Goal: Transaction & Acquisition: Purchase product/service

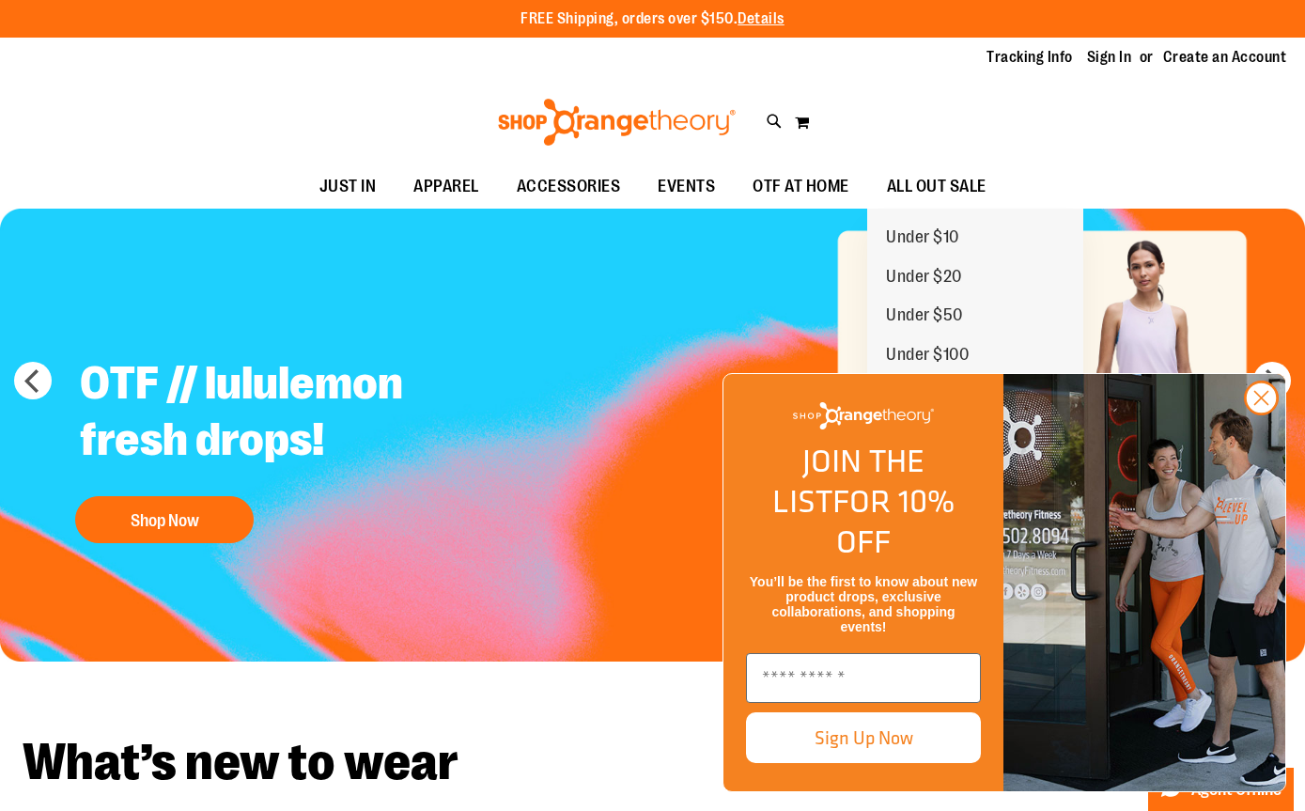
click at [957, 218] on link "Under $10" at bounding box center [922, 237] width 111 height 39
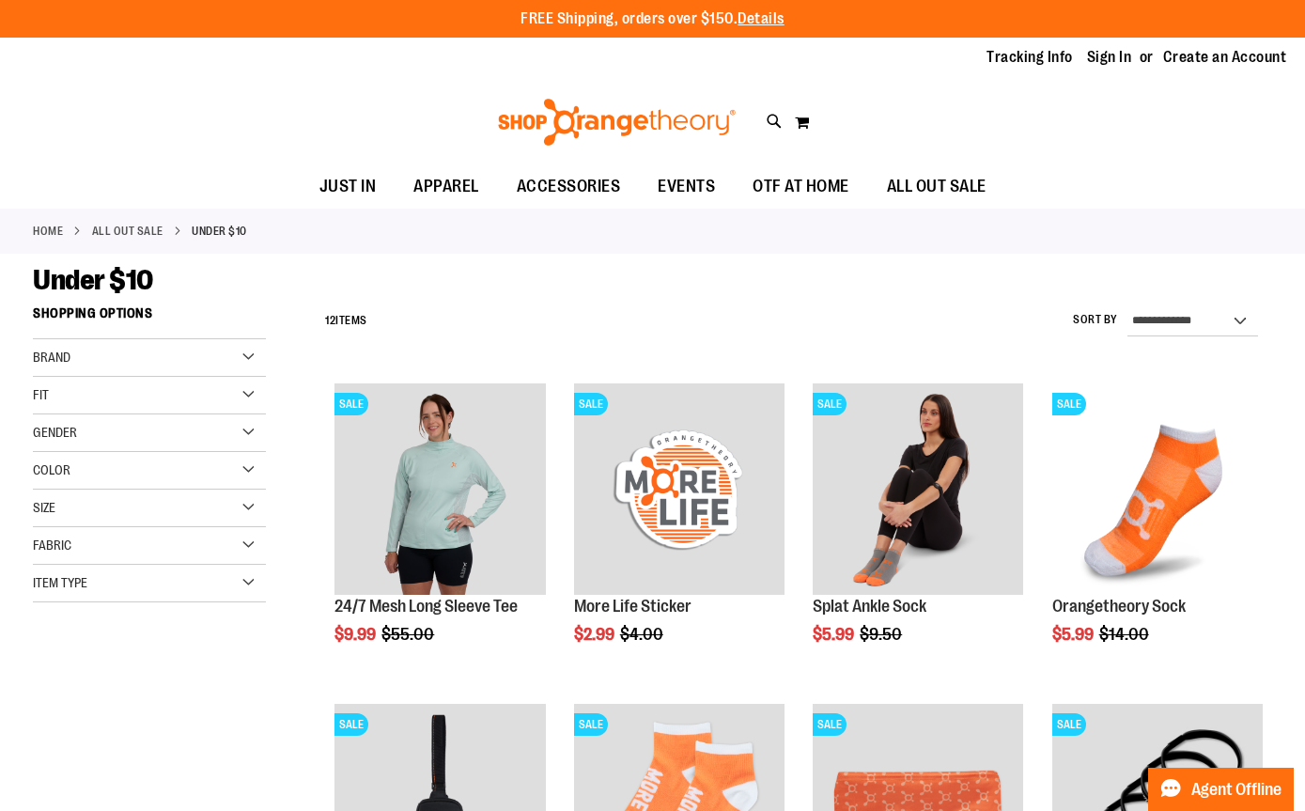
click at [65, 401] on div "Fit" at bounding box center [149, 396] width 233 height 38
click at [51, 613] on span "Size" at bounding box center [44, 619] width 23 height 15
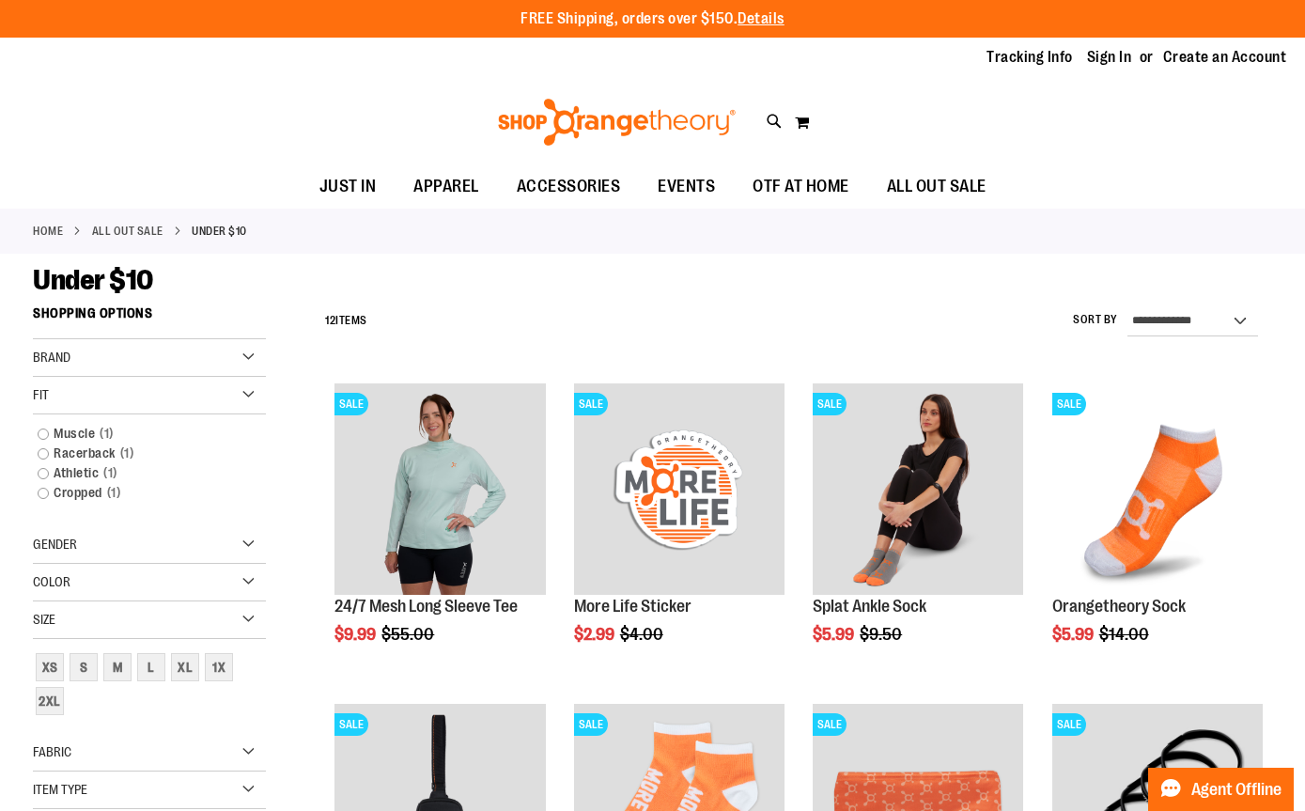
click at [155, 677] on div "L" at bounding box center [151, 667] width 28 height 28
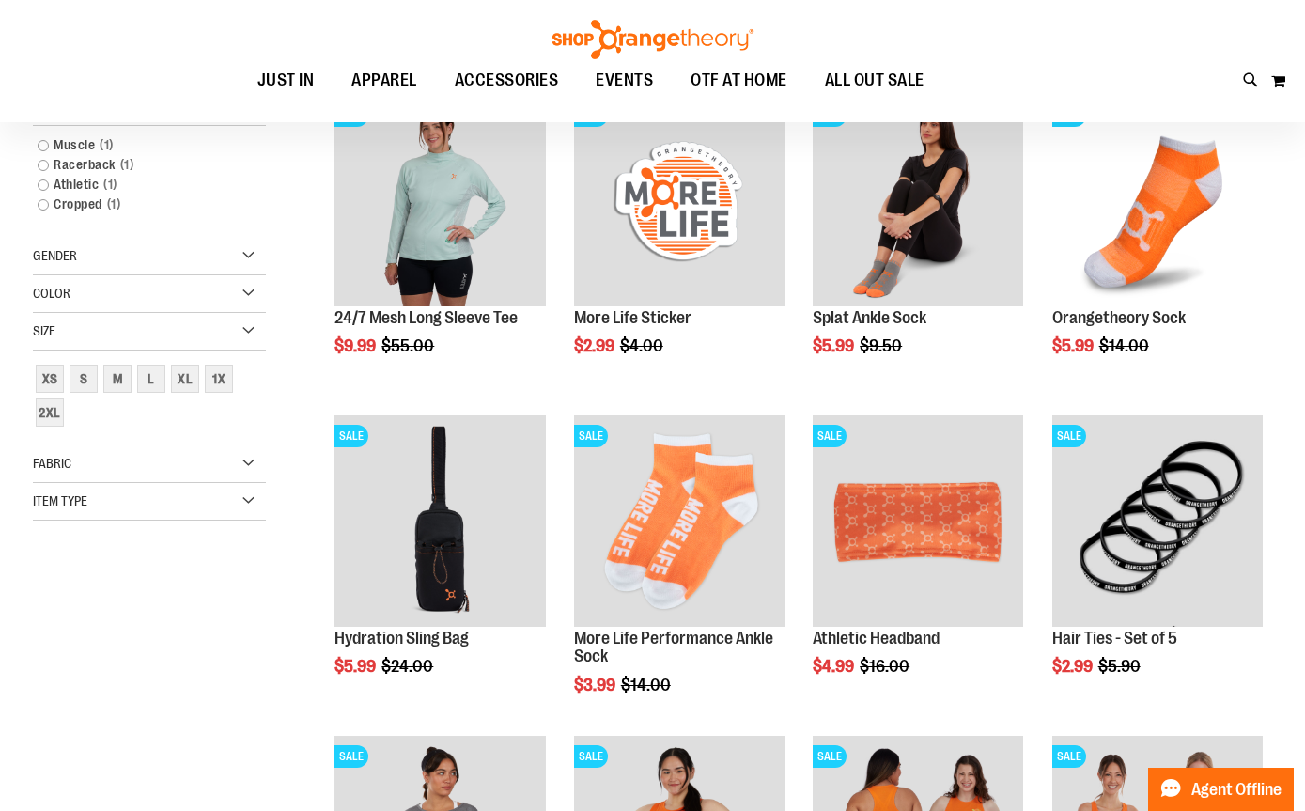
scroll to position [296, 0]
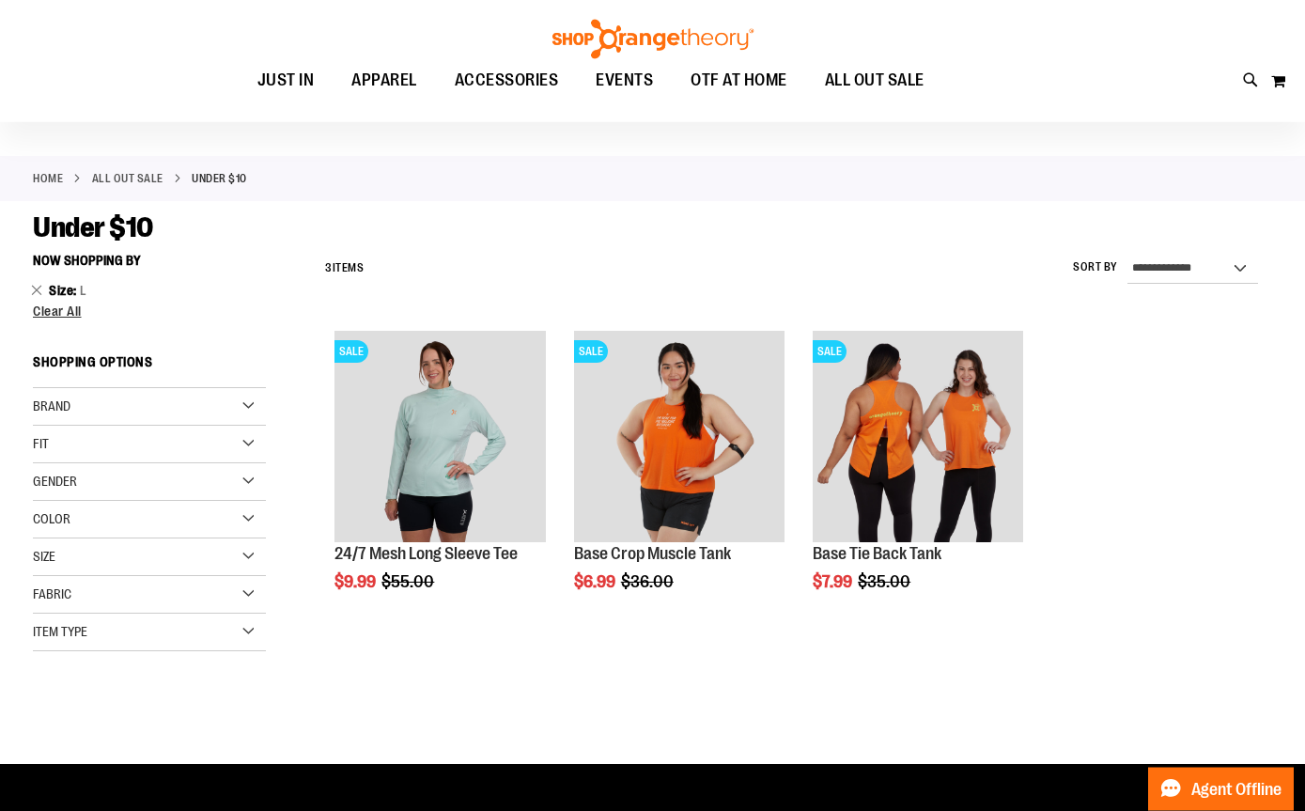
scroll to position [33, 0]
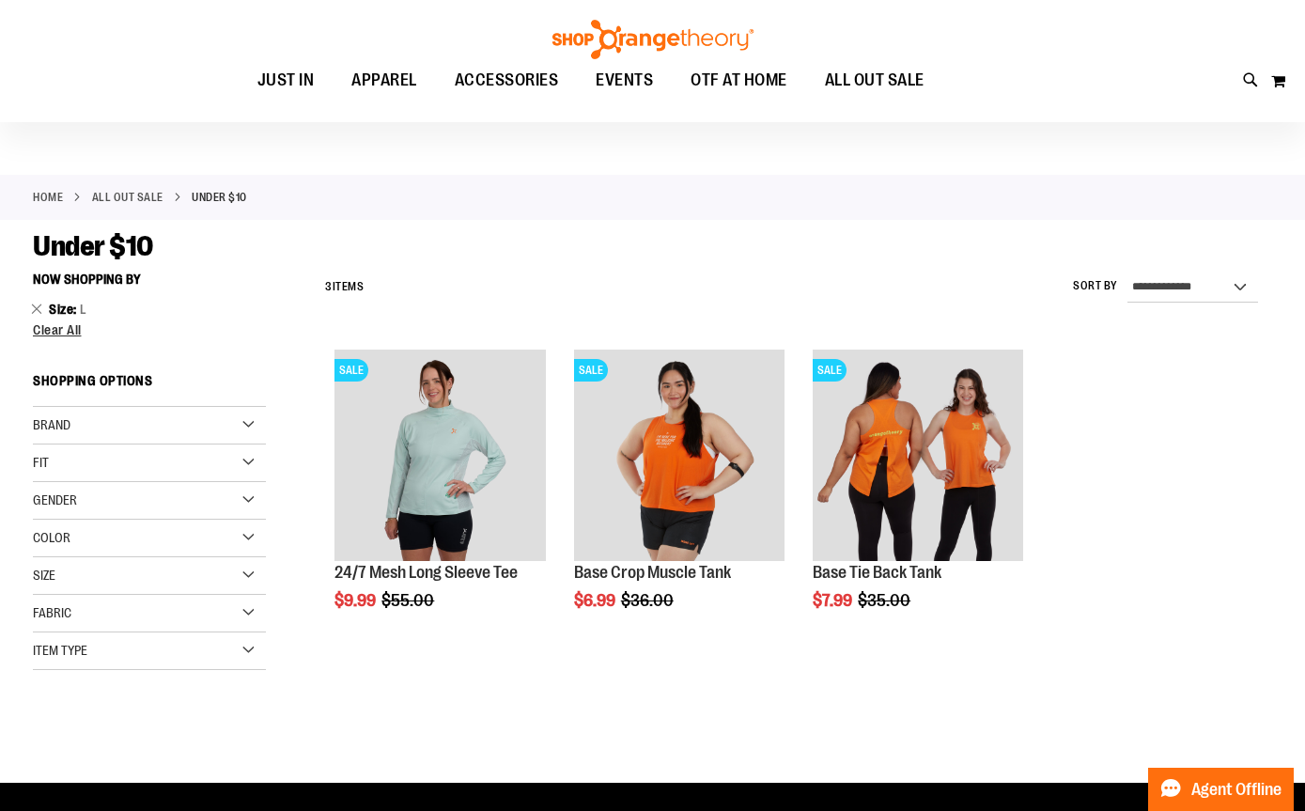
click at [140, 203] on link "ALL OUT SALE" at bounding box center [127, 197] width 71 height 17
click at [123, 195] on link "ALL OUT SALE" at bounding box center [127, 197] width 71 height 17
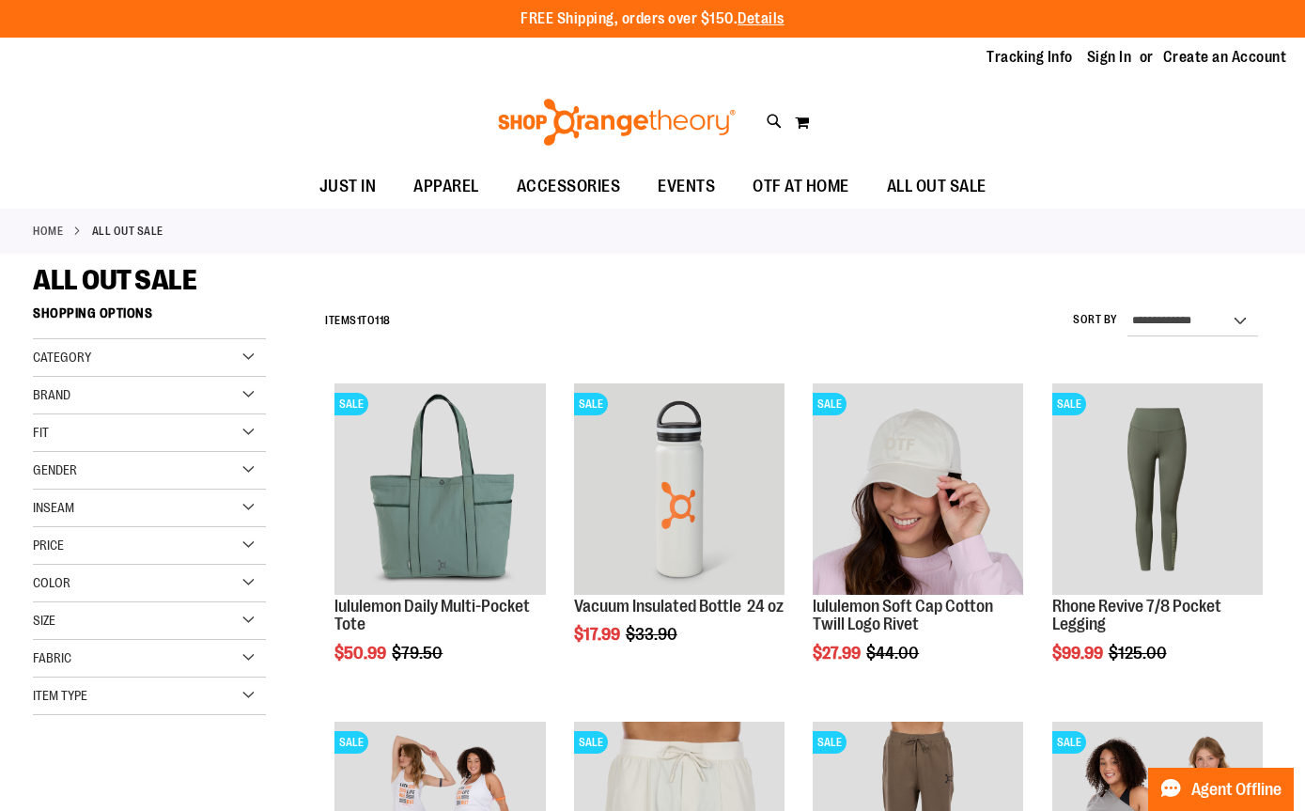
click at [43, 624] on span "Size" at bounding box center [44, 620] width 23 height 15
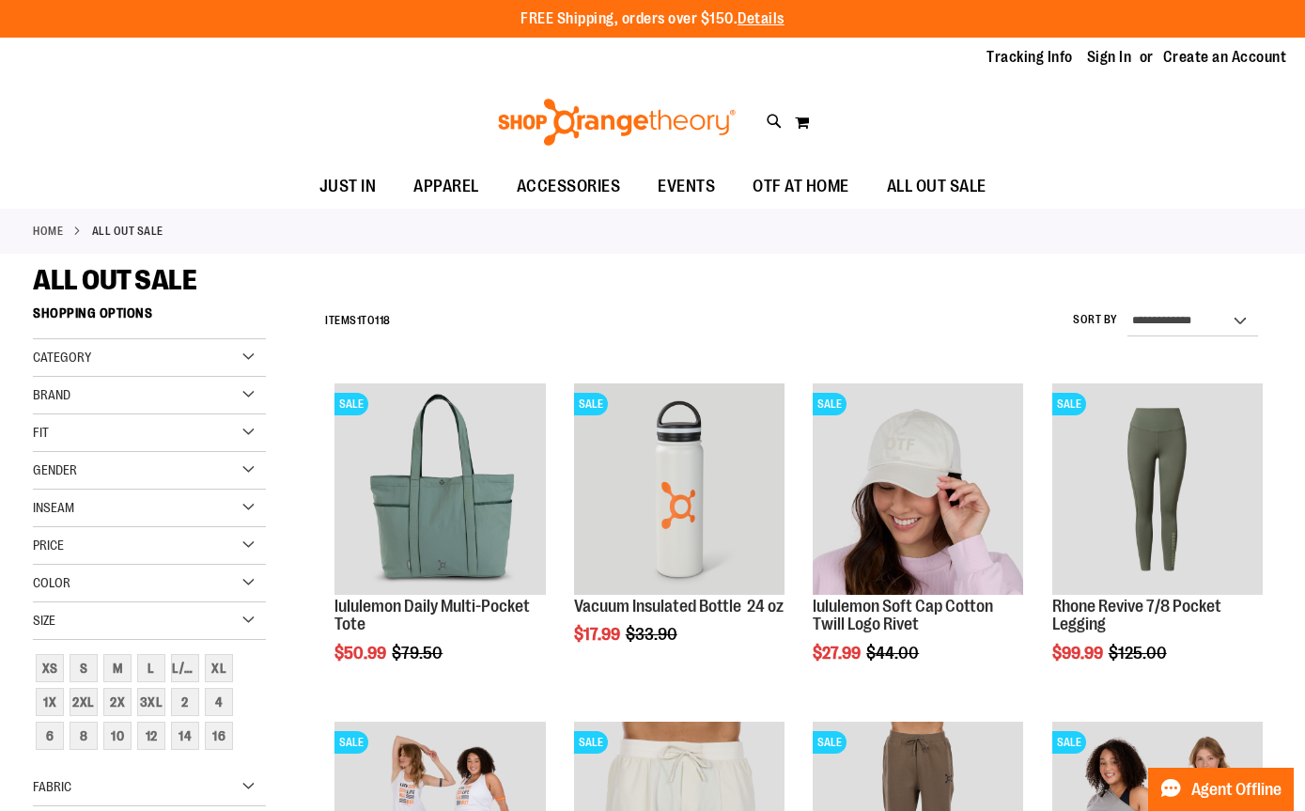
click at [147, 674] on div "L" at bounding box center [151, 668] width 28 height 28
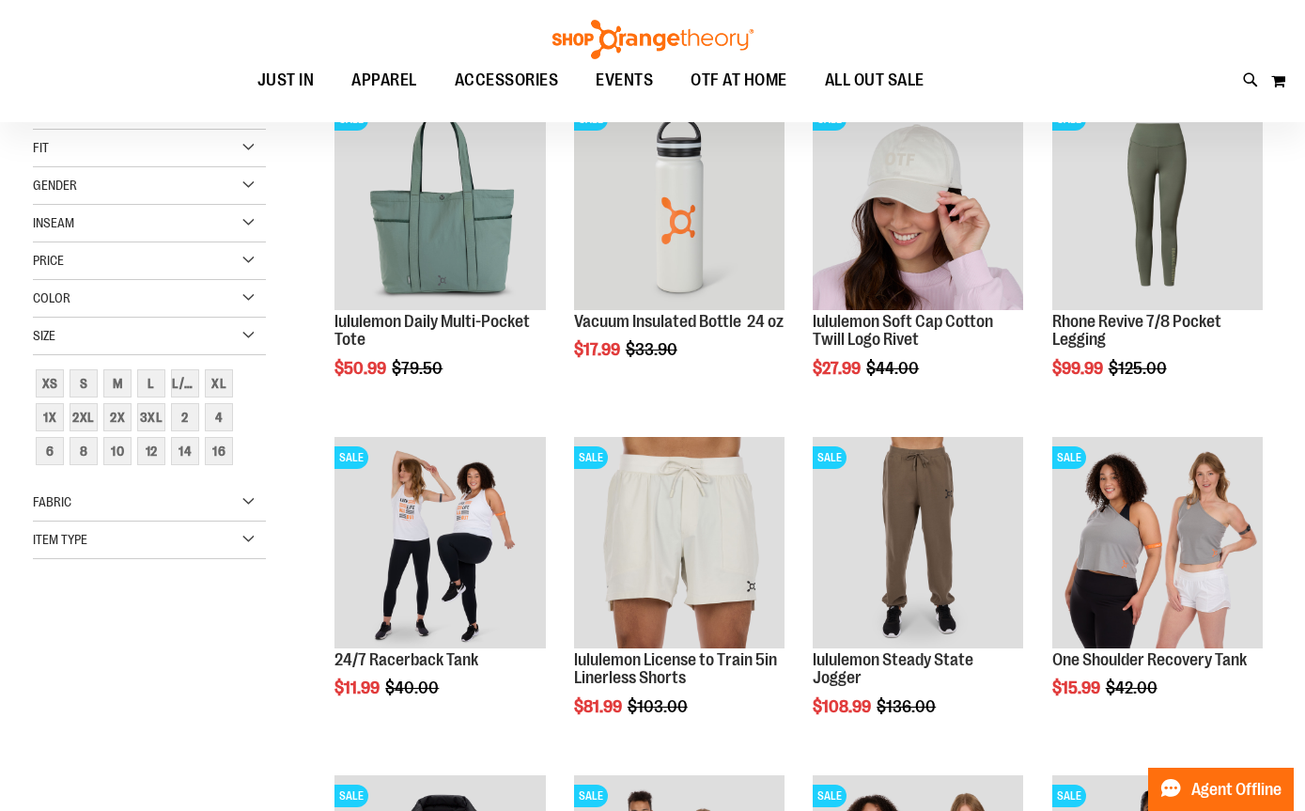
scroll to position [296, 0]
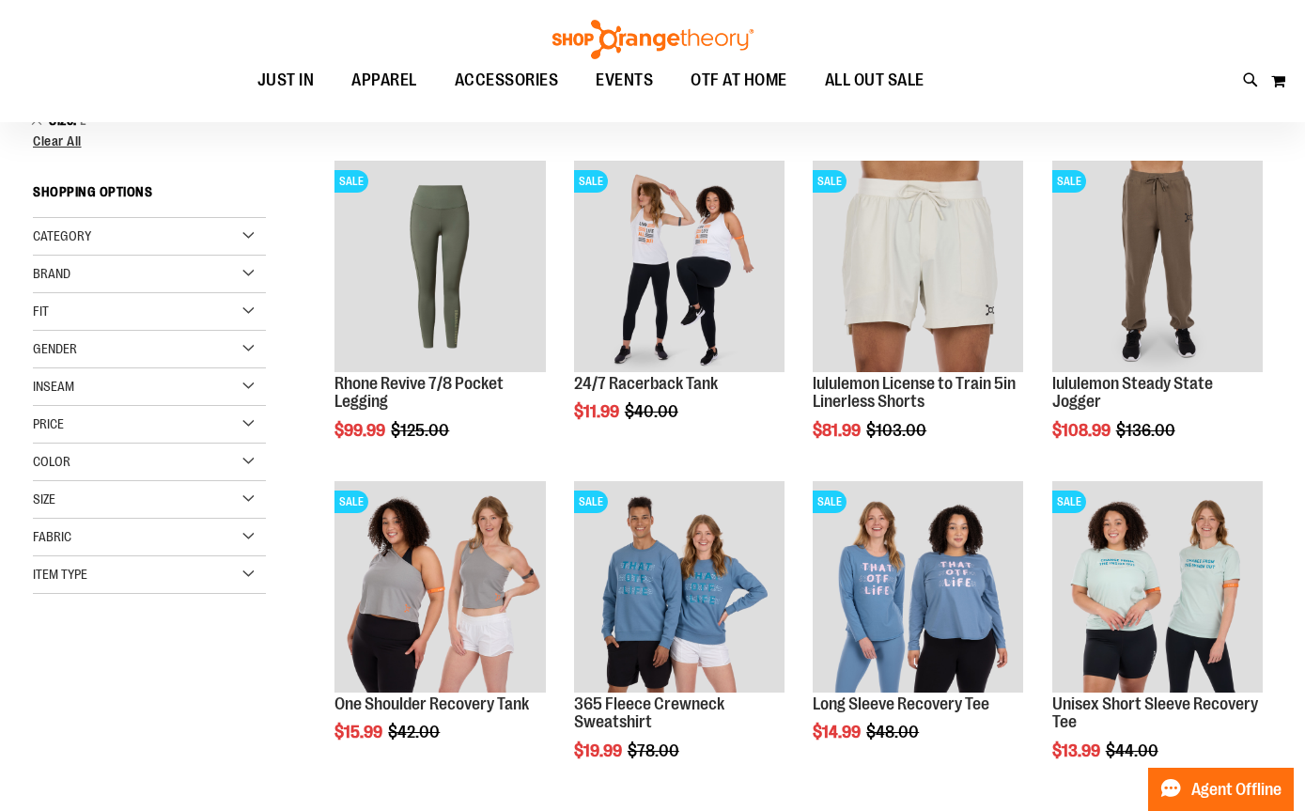
scroll to position [212, 0]
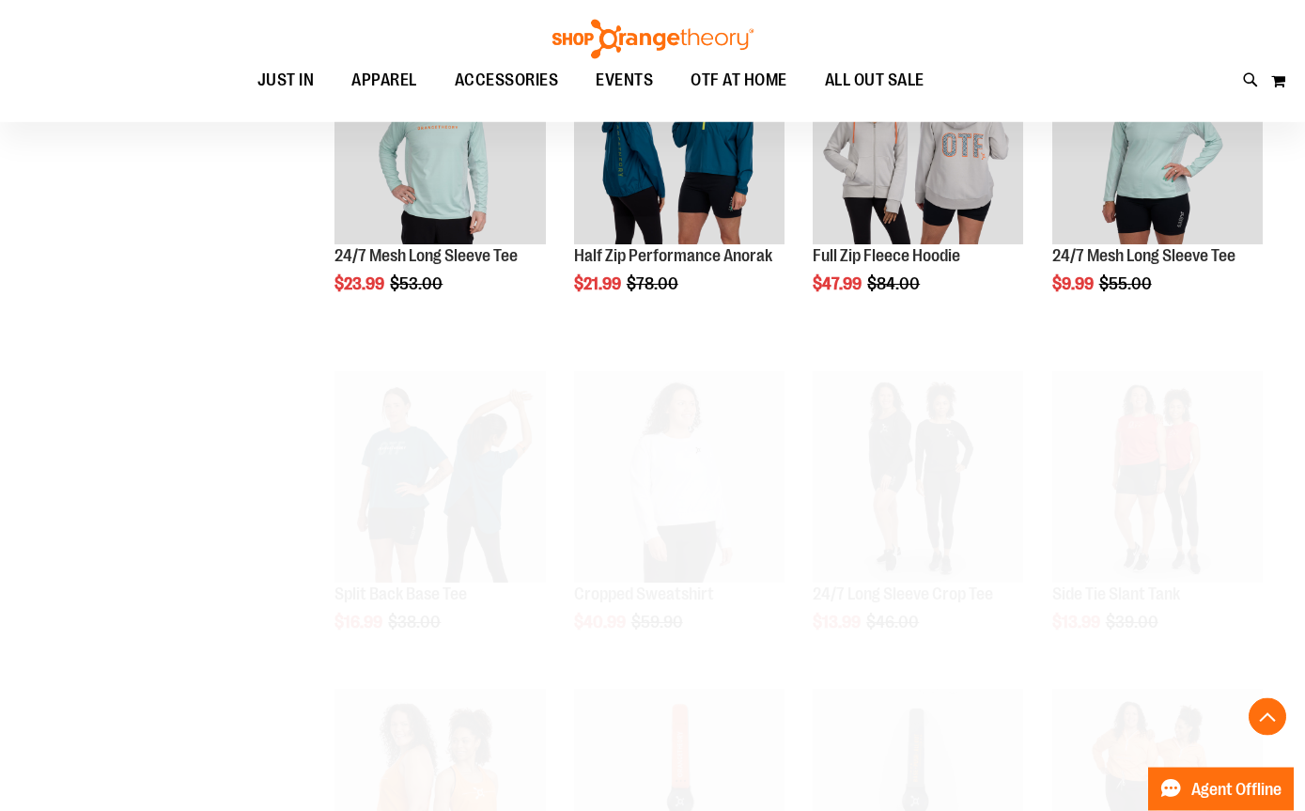
scroll to position [1026, 0]
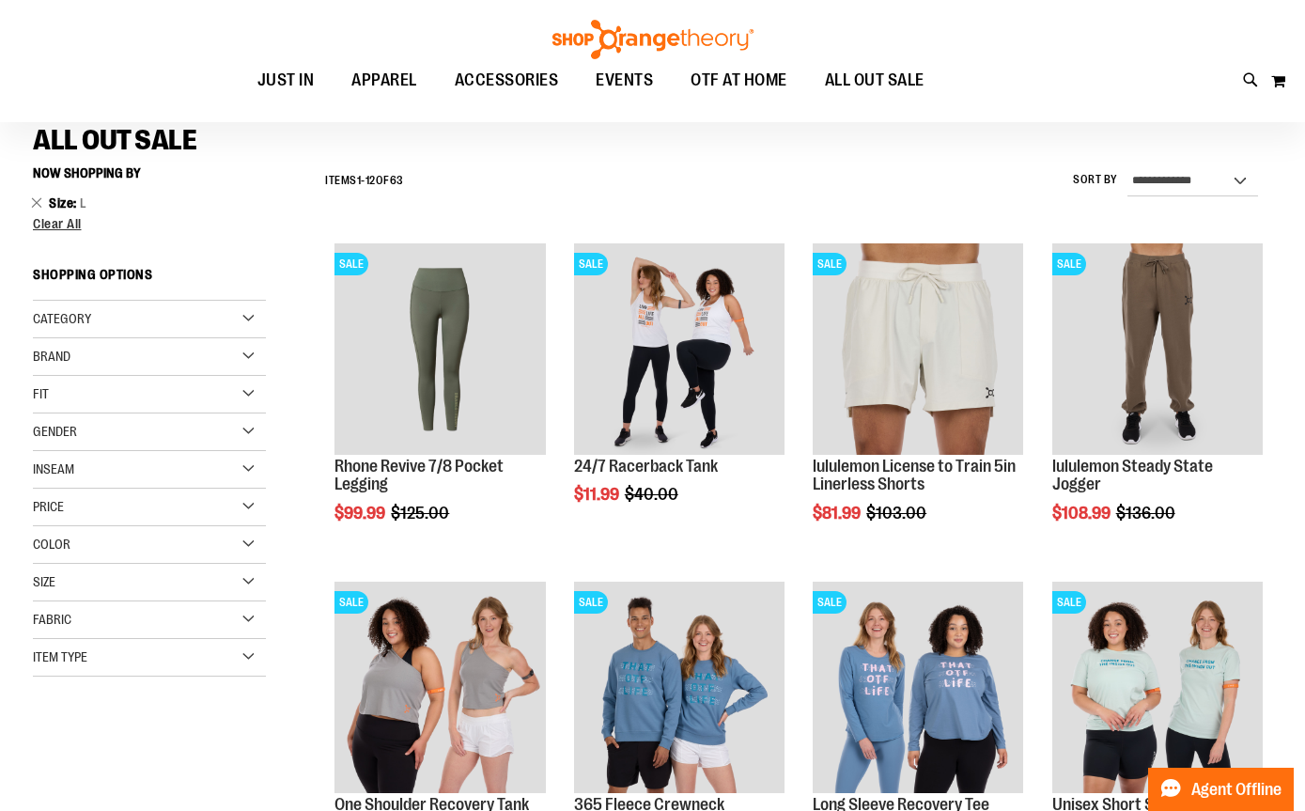
scroll to position [129, 0]
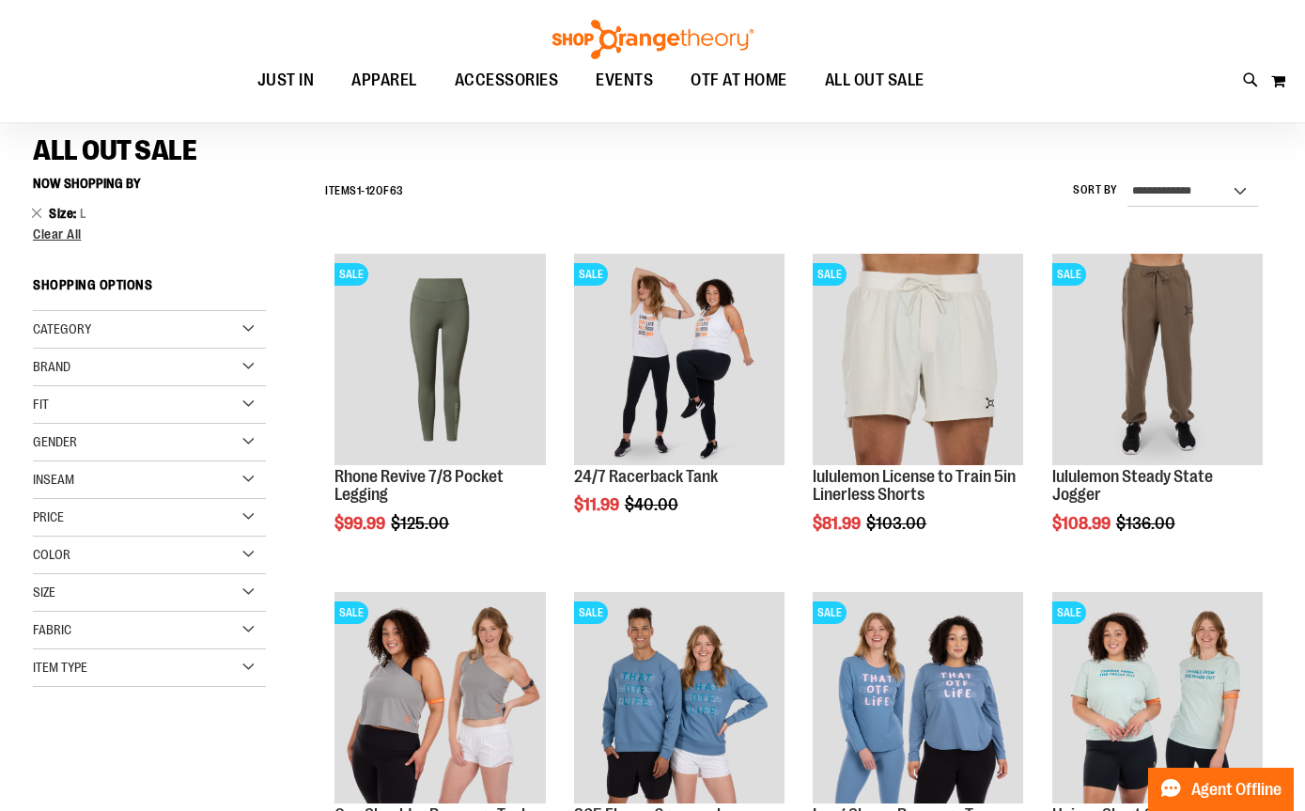
click at [55, 326] on span "Category" at bounding box center [62, 328] width 58 height 15
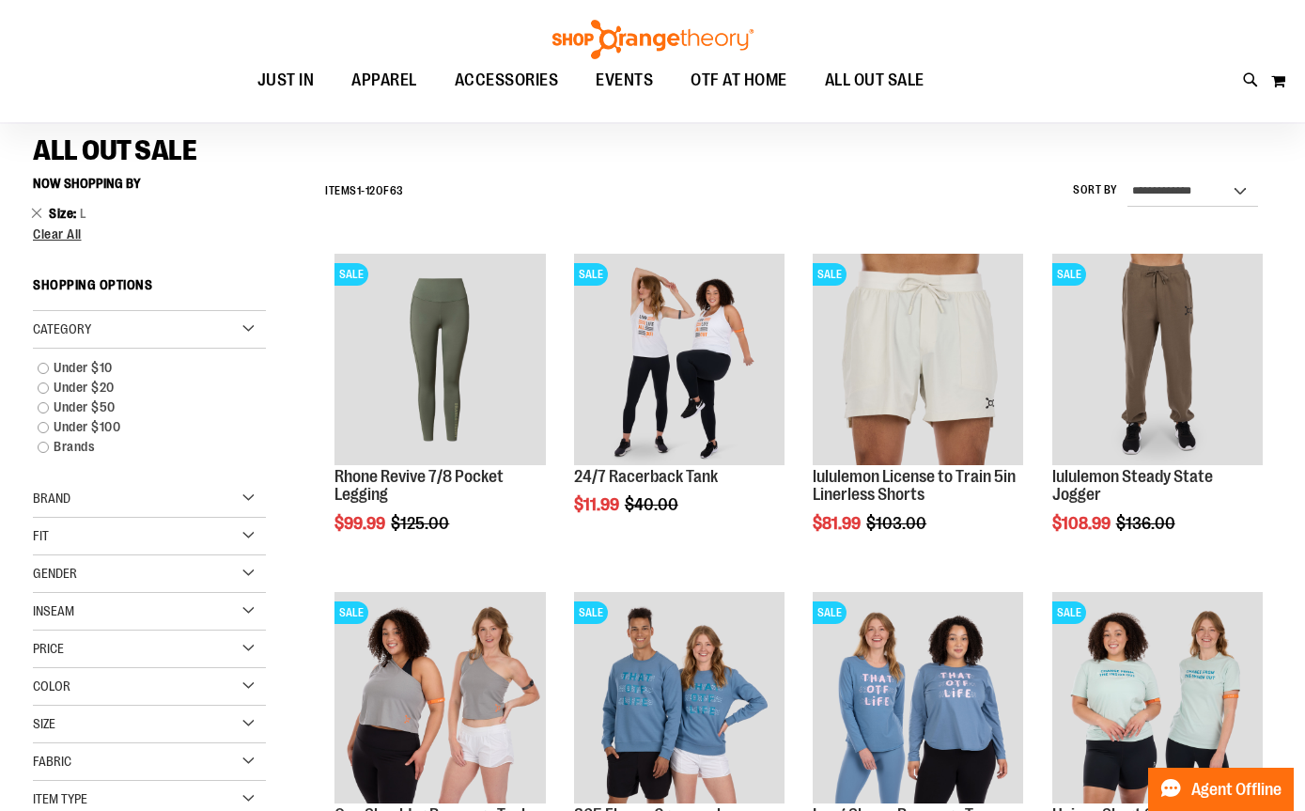
click at [48, 536] on span "Fit" at bounding box center [41, 535] width 16 height 15
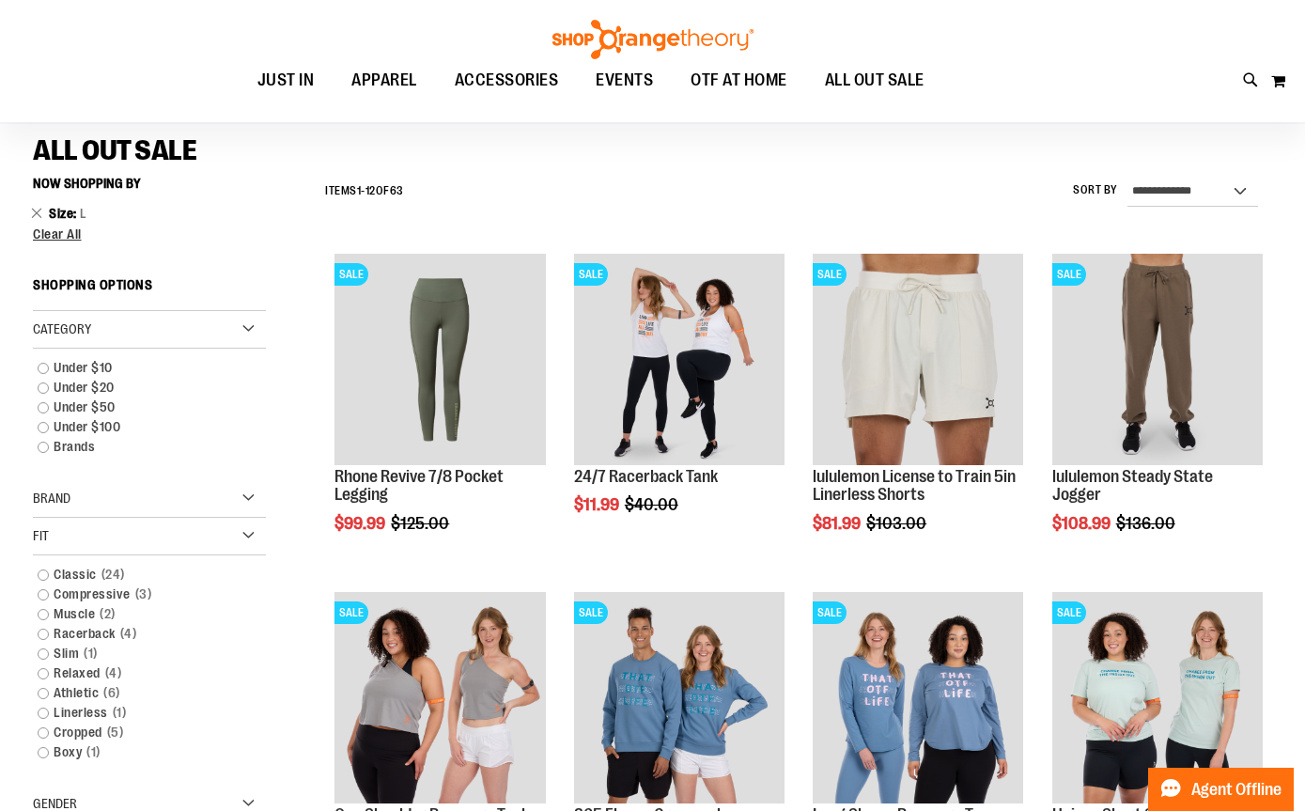
click at [39, 498] on span "Brand" at bounding box center [52, 498] width 38 height 15
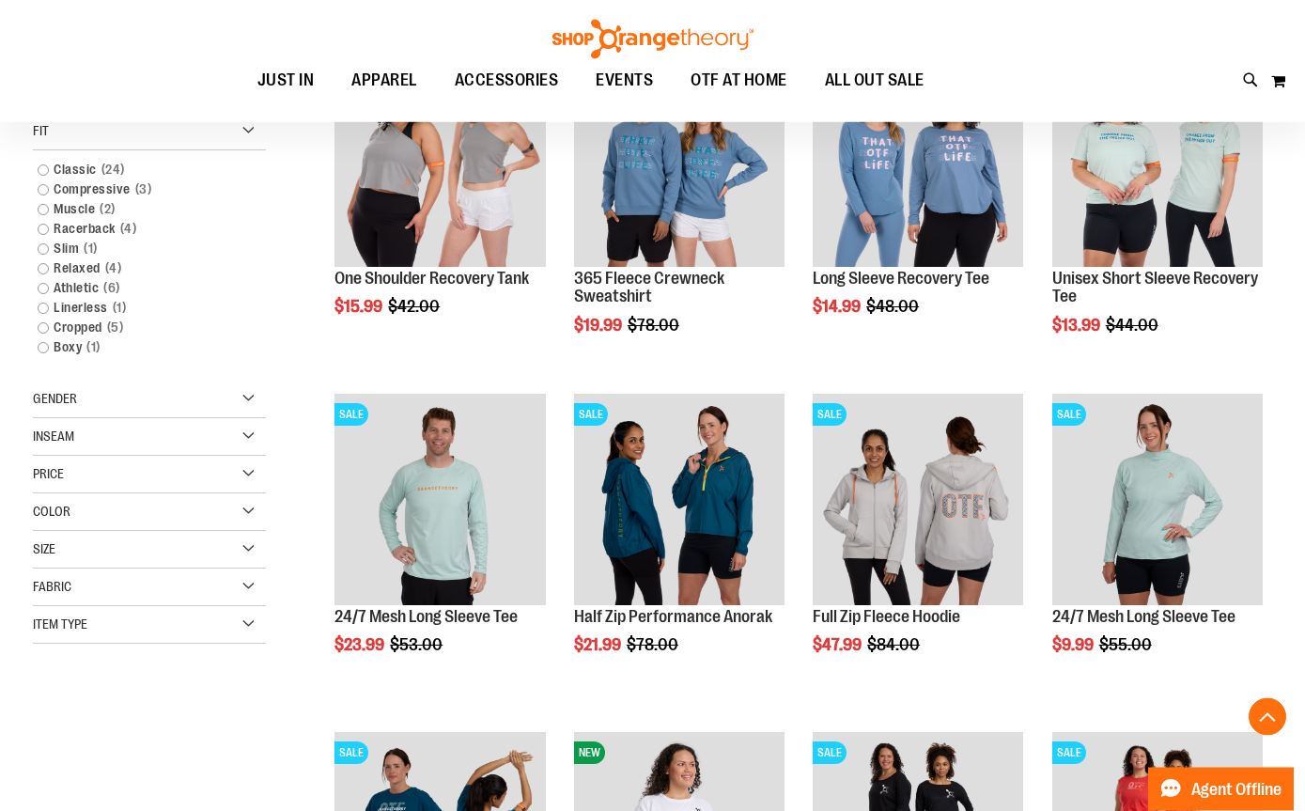
scroll to position [665, 0]
click at [54, 404] on span "Gender" at bounding box center [55, 398] width 44 height 15
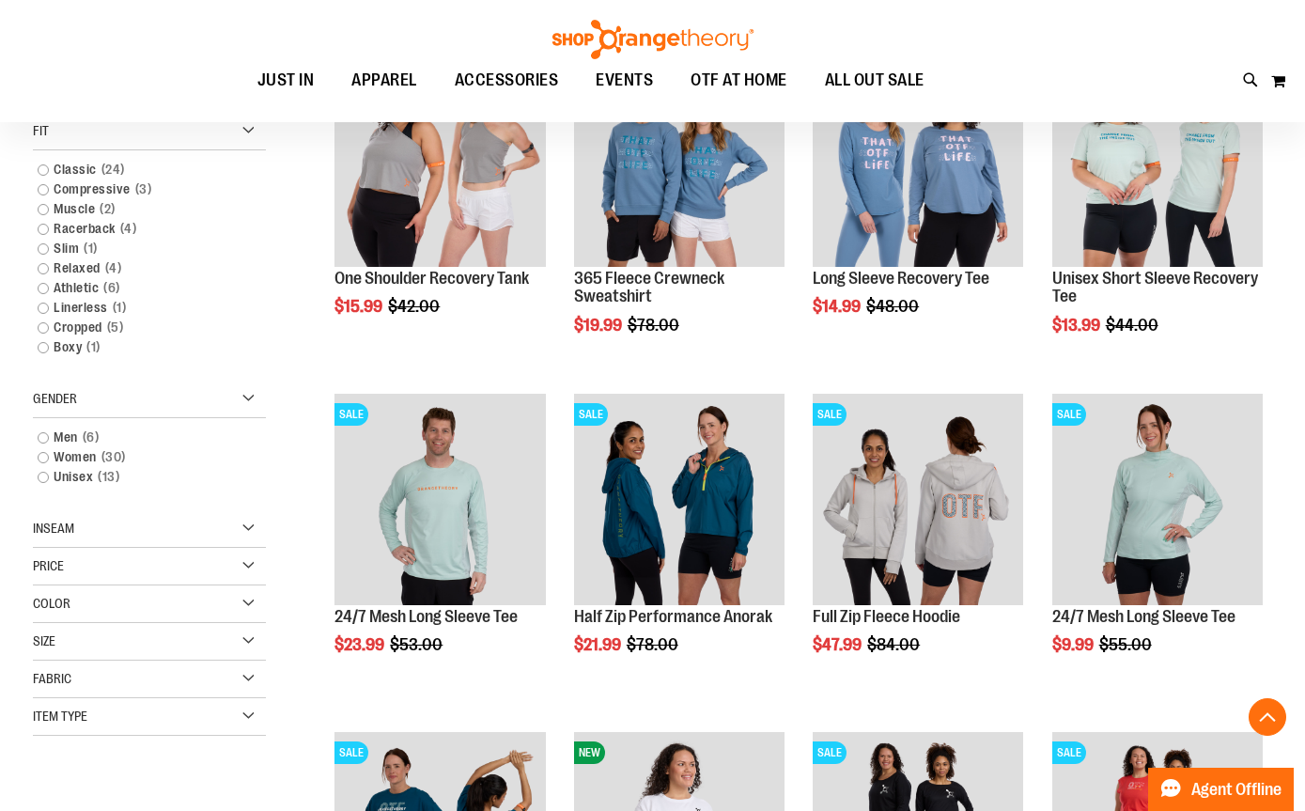
click at [45, 455] on link "Women 30 items" at bounding box center [140, 457] width 224 height 20
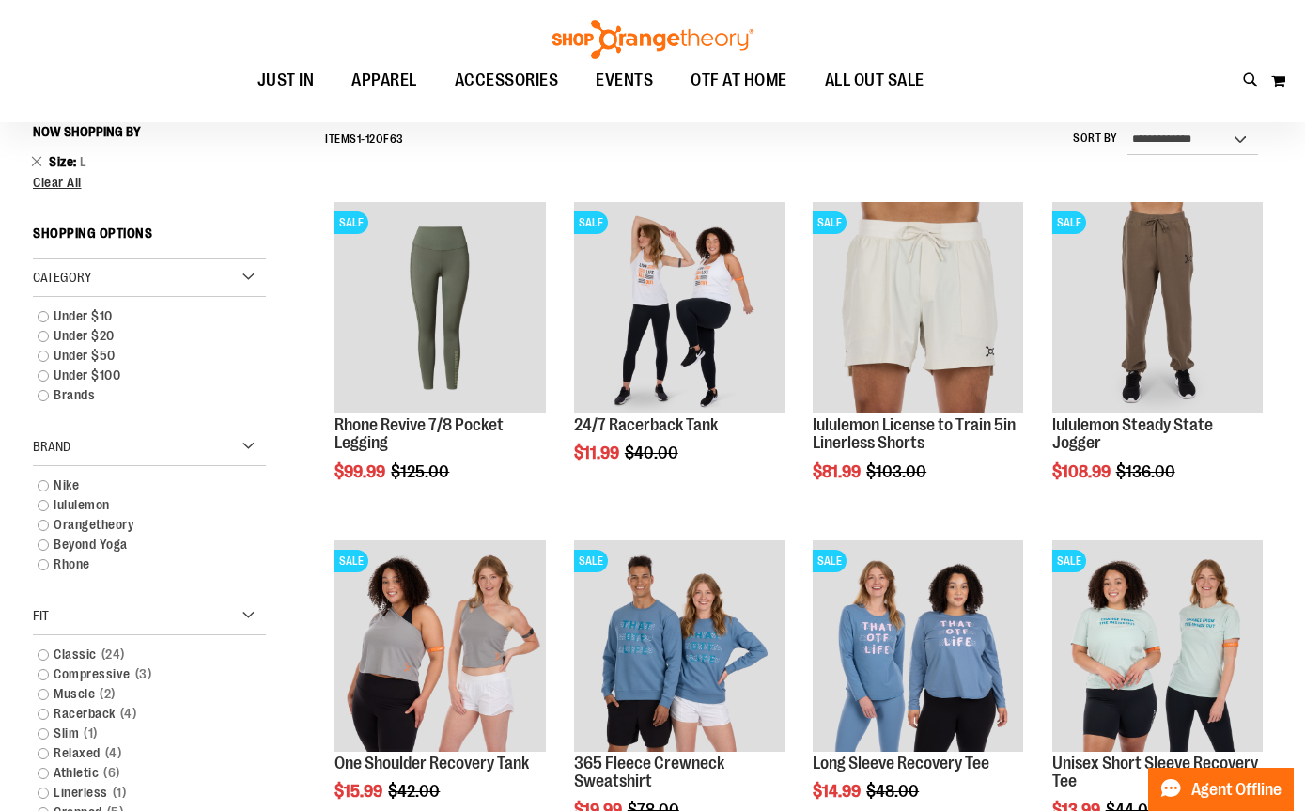
scroll to position [175, 0]
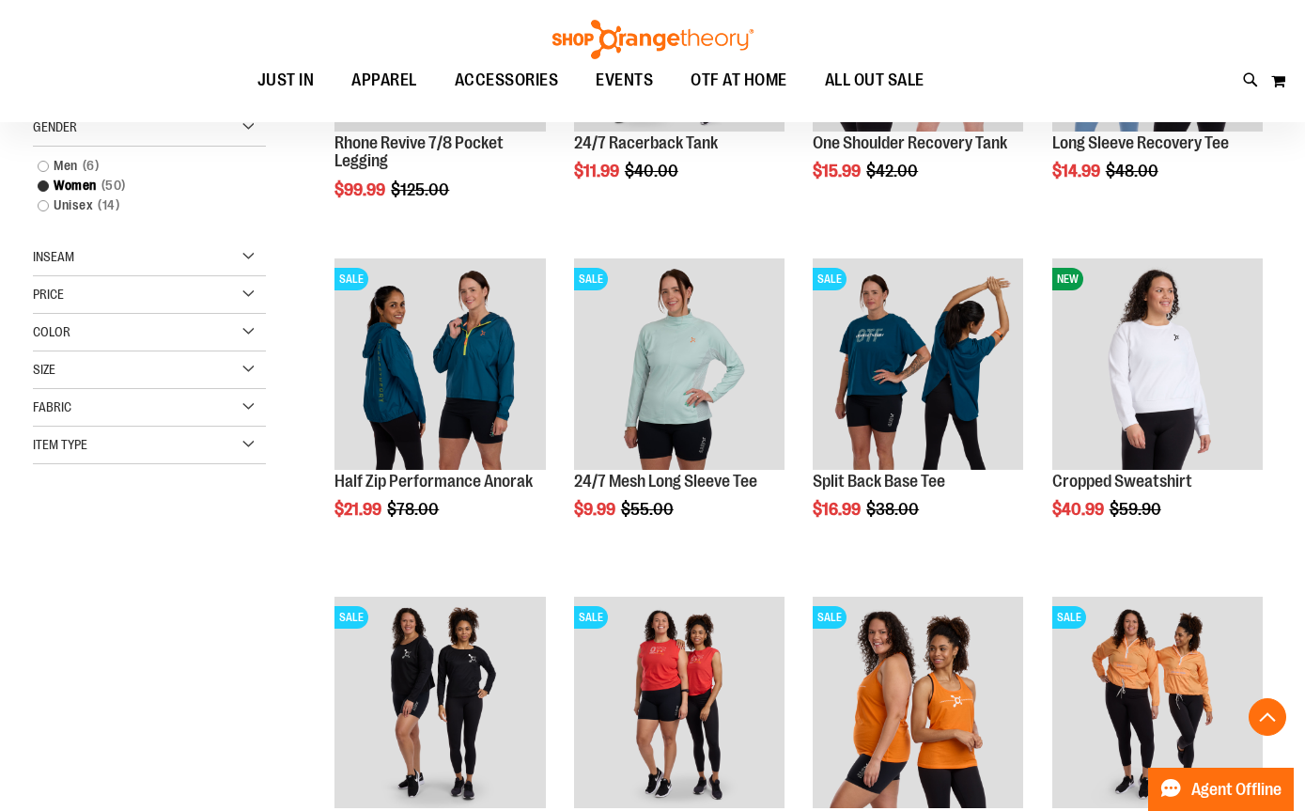
scroll to position [460, 0]
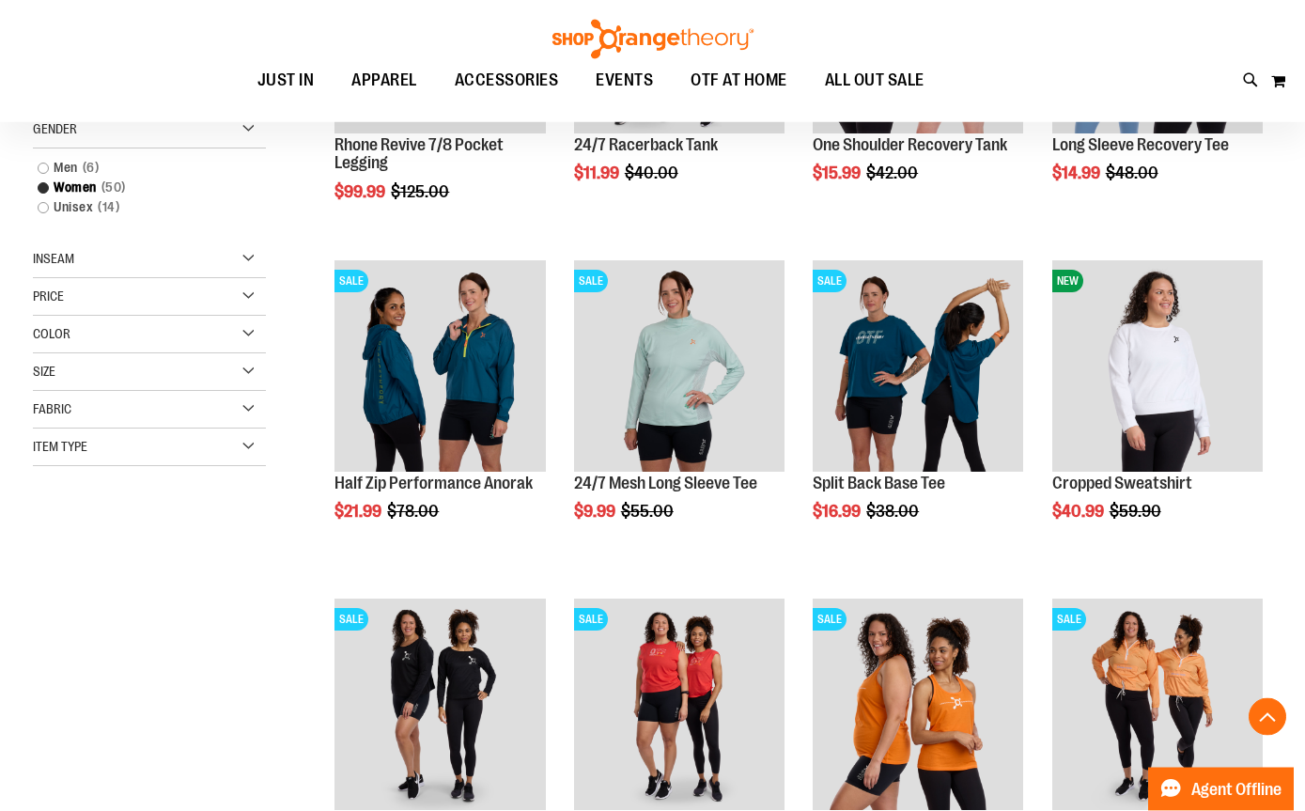
click at [70, 451] on span "Item Type" at bounding box center [60, 447] width 55 height 15
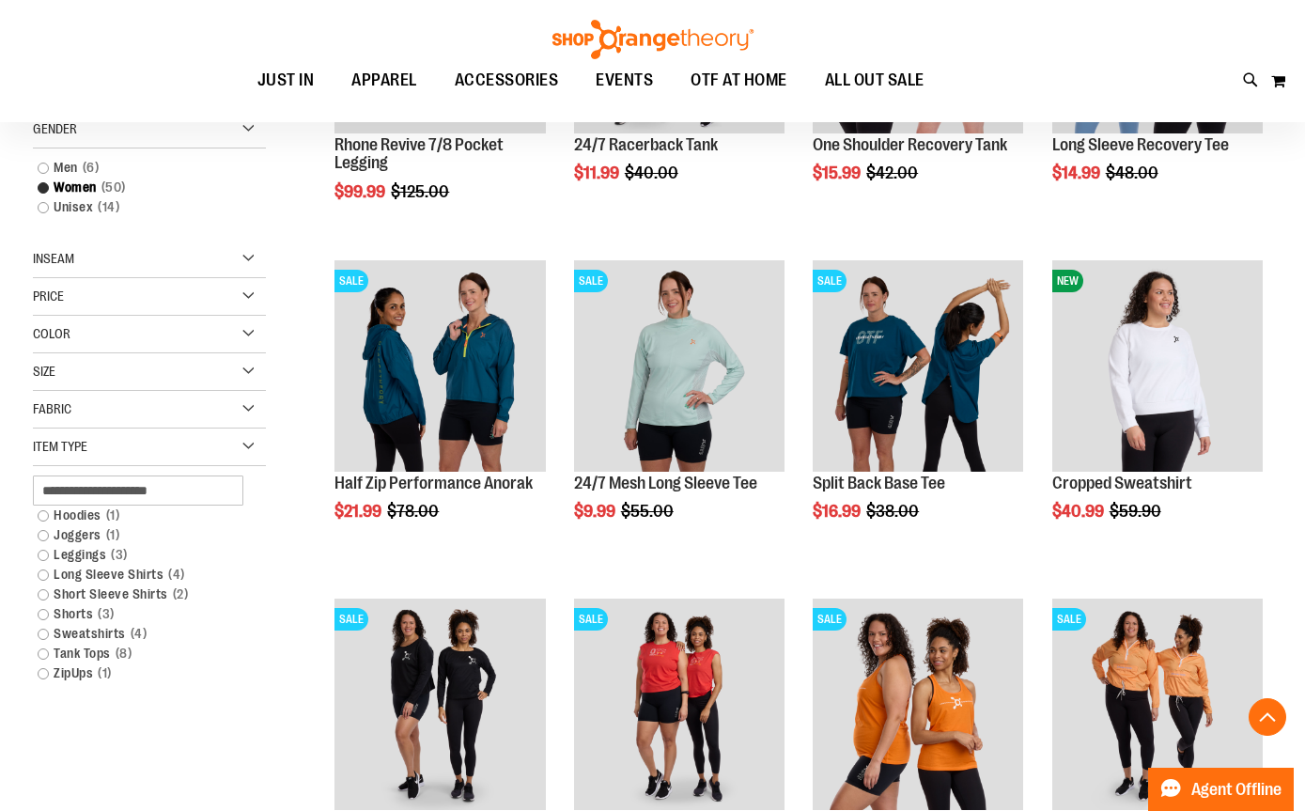
click at [47, 656] on link "Tank Tops 8 items" at bounding box center [140, 654] width 224 height 20
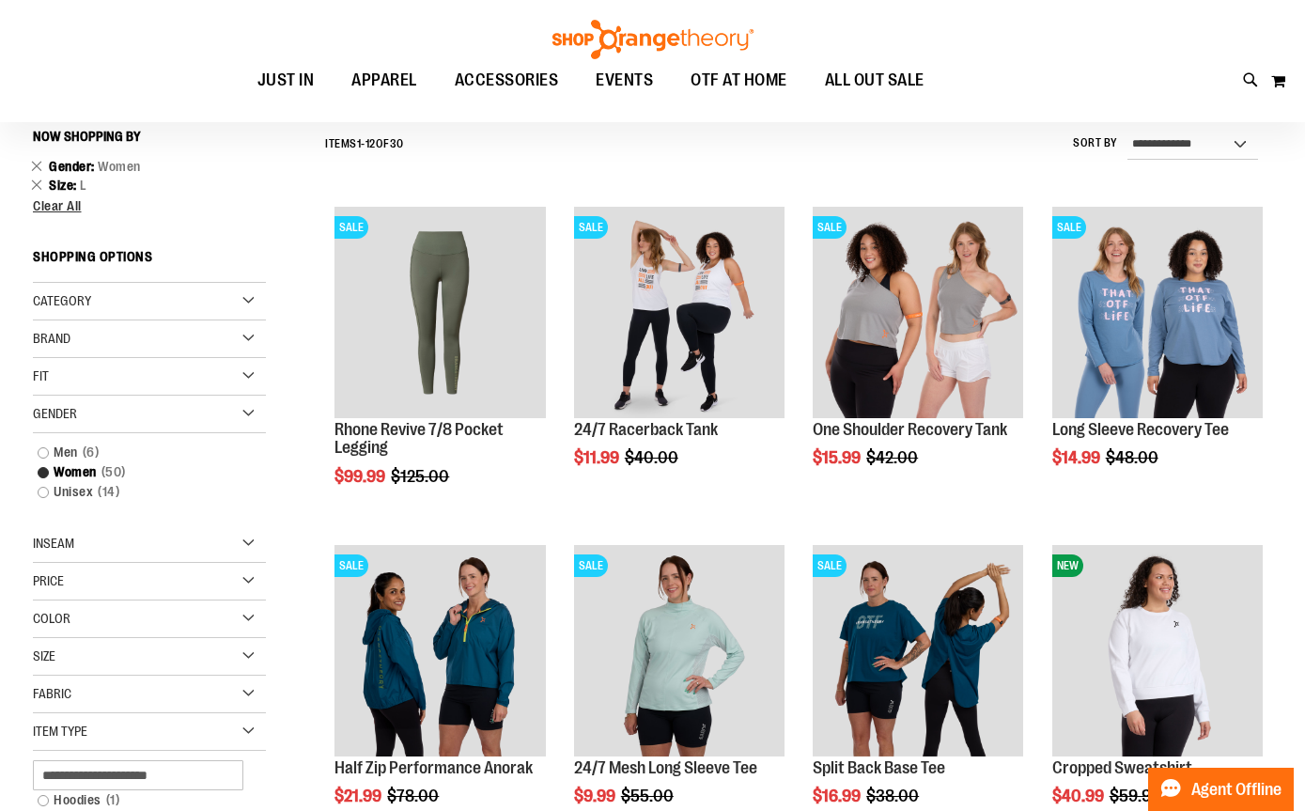
scroll to position [175, 0]
